Goal: Book appointment/travel/reservation

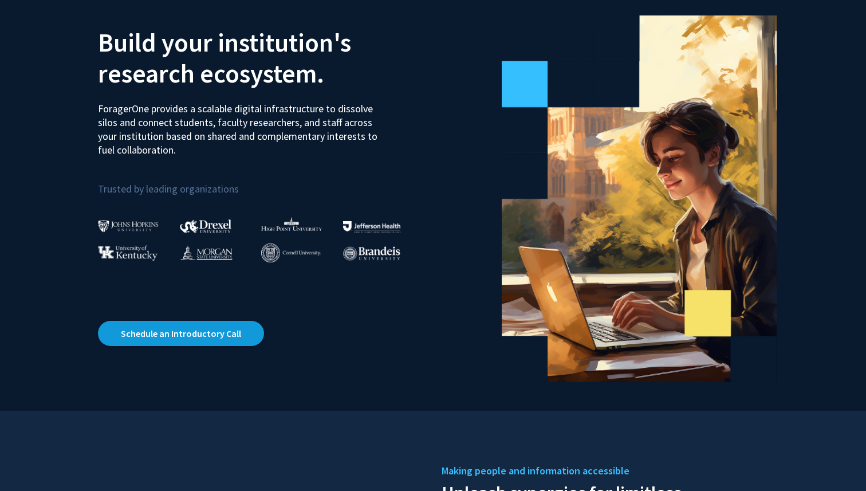
scroll to position [93, 0]
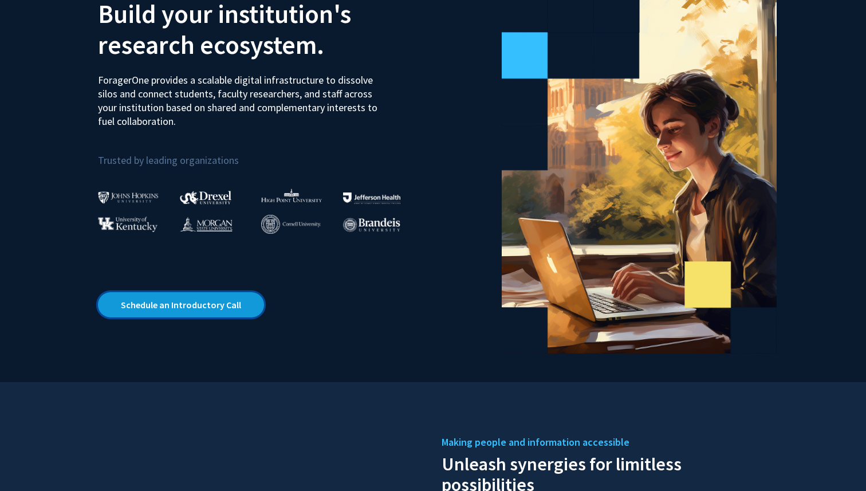
click at [226, 306] on link "Schedule an Introductory Call" at bounding box center [181, 304] width 166 height 25
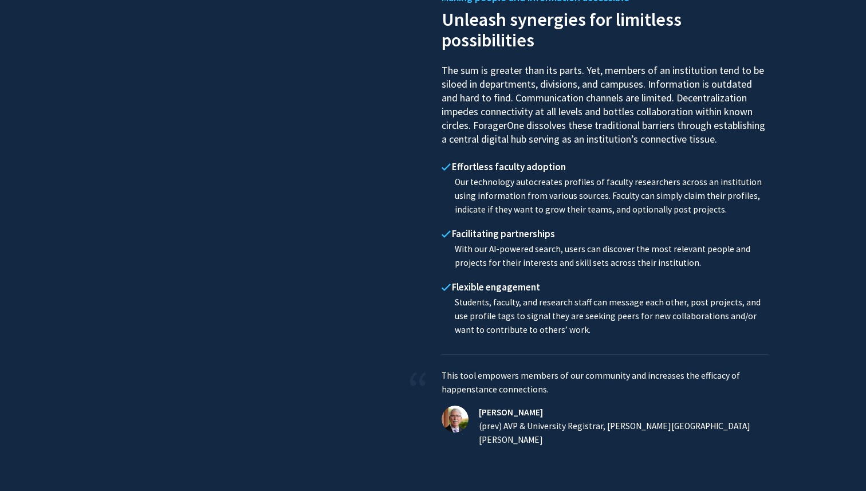
scroll to position [589, 0]
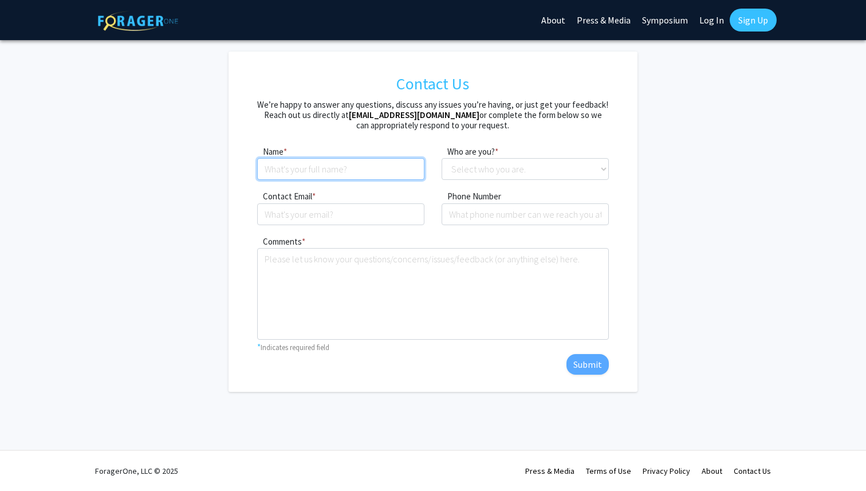
click at [365, 167] on input at bounding box center [340, 169] width 167 height 22
type input "[PERSON_NAME]"
